Goal: Information Seeking & Learning: Learn about a topic

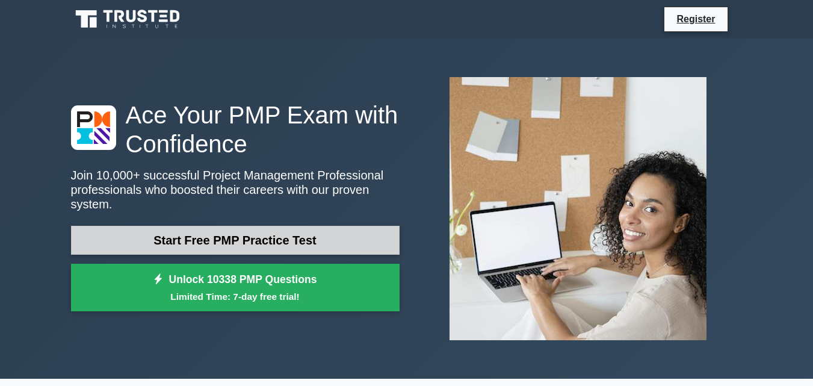
click at [188, 234] on link "Start Free PMP Practice Test" at bounding box center [235, 240] width 329 height 29
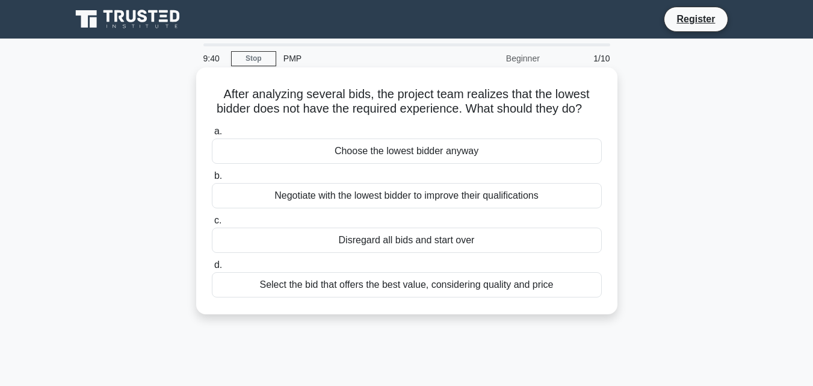
click at [391, 208] on div "Negotiate with the lowest bidder to improve their qualifications" at bounding box center [407, 195] width 390 height 25
click at [212, 180] on input "b. Negotiate with the lowest bidder to improve their qualifications" at bounding box center [212, 176] width 0 height 8
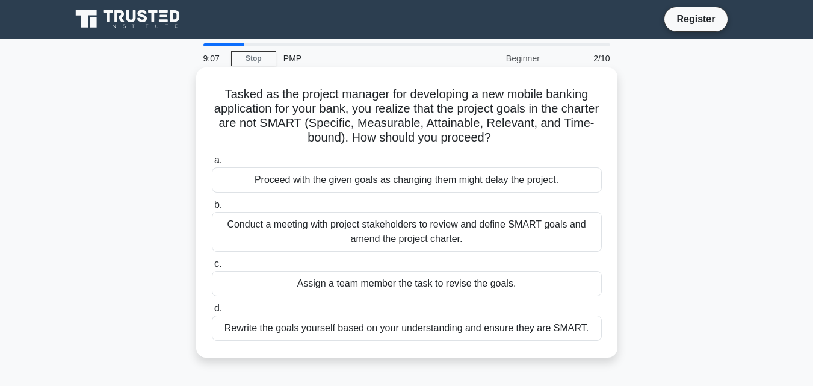
click at [382, 187] on div "Proceed with the given goals as changing them might delay the project." at bounding box center [407, 179] width 390 height 25
click at [212, 164] on input "a. Proceed with the given goals as changing them might delay the project." at bounding box center [212, 160] width 0 height 8
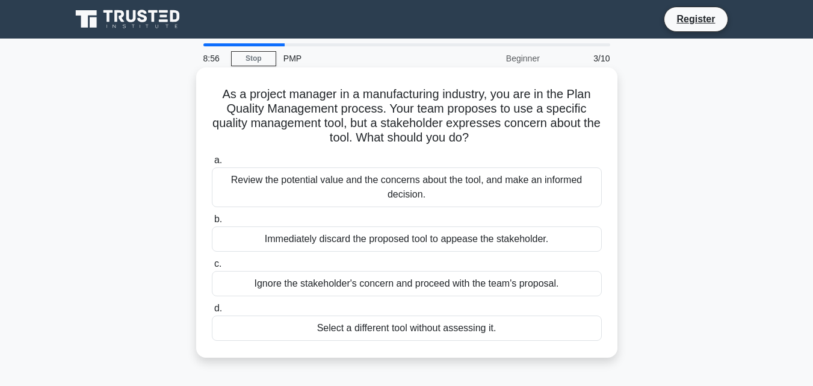
click at [380, 187] on div "Review the potential value and the concerns about the tool, and make an informe…" at bounding box center [407, 187] width 390 height 40
click at [212, 164] on input "a. Review the potential value and the concerns about the tool, and make an info…" at bounding box center [212, 160] width 0 height 8
